Goal: Check status: Check status

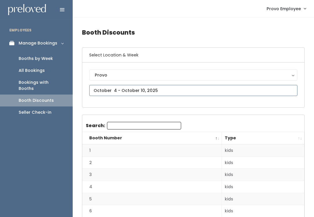
click at [128, 87] on input "text" at bounding box center [193, 90] width 208 height 11
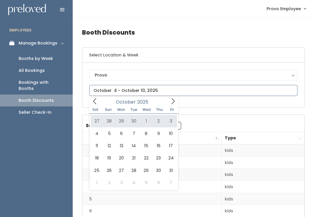
type input "September 27 to October 3"
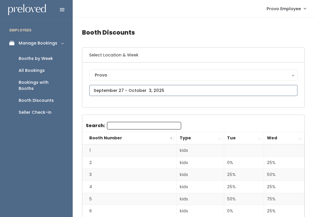
click at [161, 90] on input "text" at bounding box center [193, 90] width 208 height 11
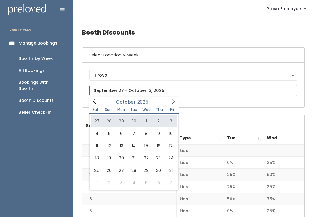
type input "[DATE] to [DATE]"
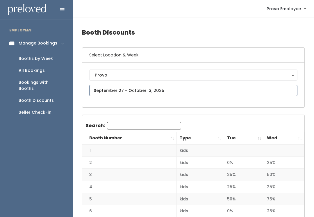
click at [180, 90] on input "text" at bounding box center [193, 90] width 208 height 11
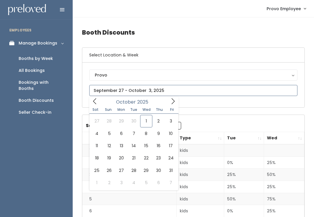
type input "September 27 to October 3"
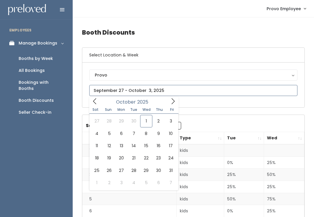
type input "September 27 to October 3"
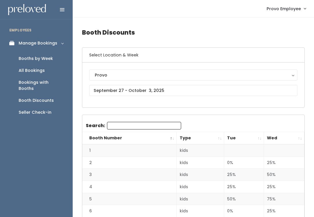
click at [296, 138] on th "Wed" at bounding box center [284, 138] width 40 height 12
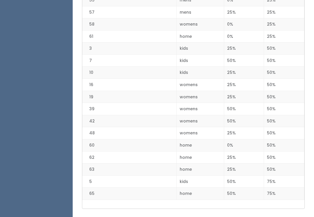
scroll to position [738, 0]
